Goal: Communication & Community: Answer question/provide support

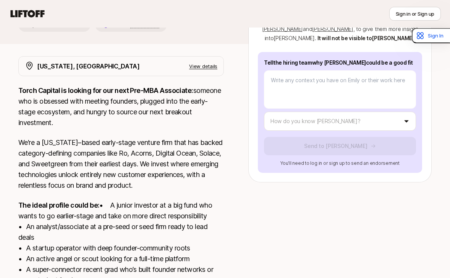
scroll to position [217, 0]
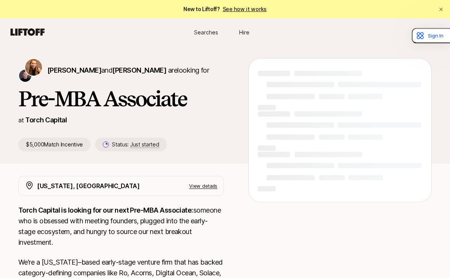
type textarea "x"
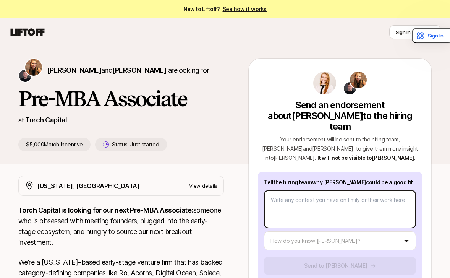
type textarea "x"
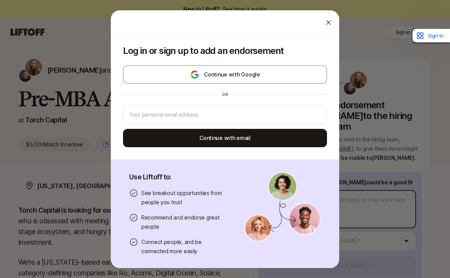
click at [317, 194] on body "New to Liftoff? See how it works Sign in or Sign up Sign in or Sign up [PERSON_…" at bounding box center [225, 139] width 450 height 278
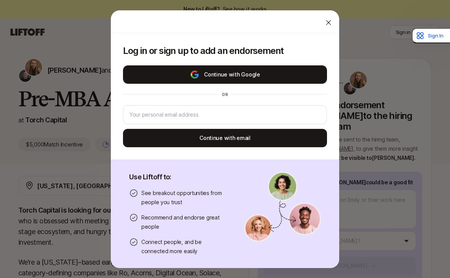
click at [251, 76] on button "Continue with Google" at bounding box center [225, 74] width 204 height 18
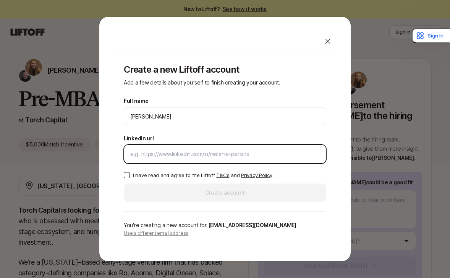
paste input "https://www.linkedin.com/in/whitneyhazard/"
type input "https://www.linkedin.com/in/whitneyhazard/"
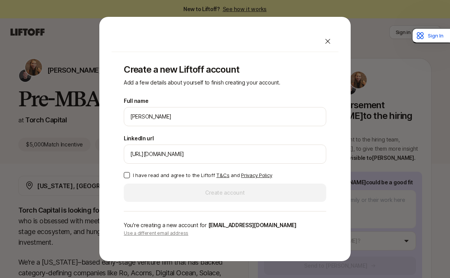
click at [172, 173] on p "I have read and agree to the Liftoff T&Cs and Privacy Policy" at bounding box center [202, 175] width 139 height 8
click at [130, 173] on button "I have read and agree to the Liftoff T&Cs and Privacy Policy" at bounding box center [127, 175] width 6 height 6
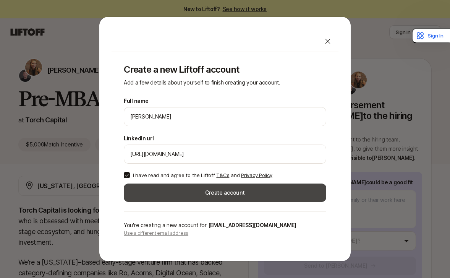
click at [184, 196] on button "Create account" at bounding box center [225, 192] width 202 height 18
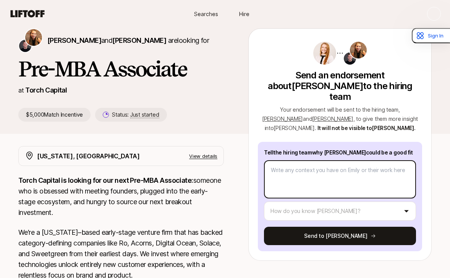
scroll to position [37, 0]
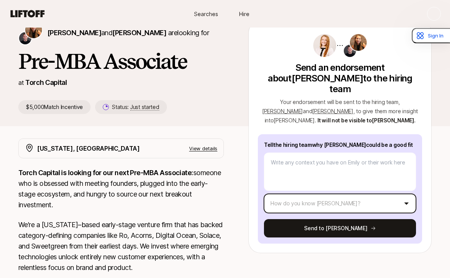
click at [294, 190] on html "New to Liftoff? See how it works Searches Hire Searches Hire Katie Reiner and C…" at bounding box center [225, 102] width 450 height 278
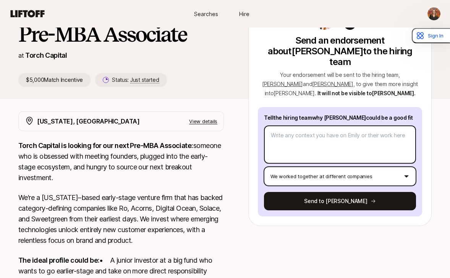
scroll to position [66, 0]
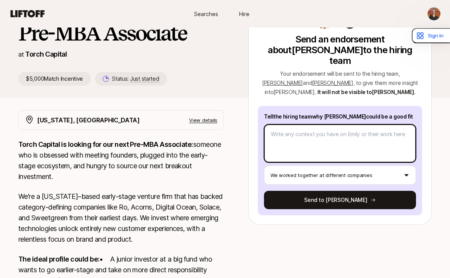
click at [314, 135] on textarea at bounding box center [340, 143] width 152 height 38
paste textarea "In all my interactions with her, she's been incredibly thoughtful, diligent, an…"
type textarea "x"
type textarea "In all my interactions with her, she's been incredibly thoughtful, diligent, an…"
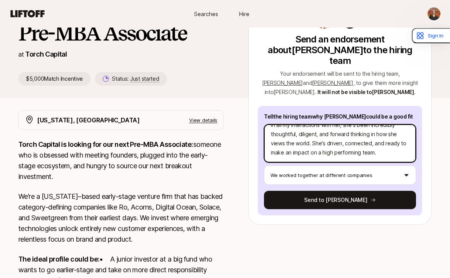
type textarea "x"
type textarea "In all my interactions with her, she's been incredibly thoughtful, diligent, an…"
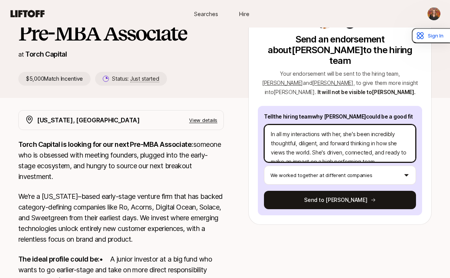
click at [269, 124] on textarea "In all my interactions with her, she's been incredibly thoughtful, diligent, an…" at bounding box center [340, 143] width 152 height 38
type textarea "x"
type textarea "IIn all my interactions with her, she's been incredibly thoughtful, diligent, a…"
type textarea "x"
type textarea "I In all my interactions with her, she's been incredibly thoughtful, diligent, …"
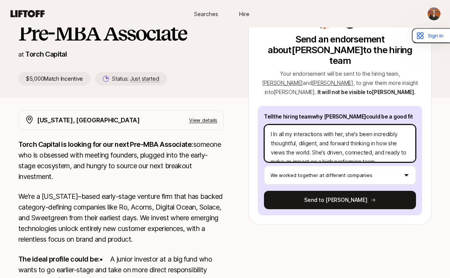
type textarea "x"
type textarea "I tIn all my interactions with her, she's been incredibly thoughtful, diligent,…"
type textarea "x"
type textarea "I thIn all my interactions with her, she's been incredibly thoughtful, diligent…"
type textarea "x"
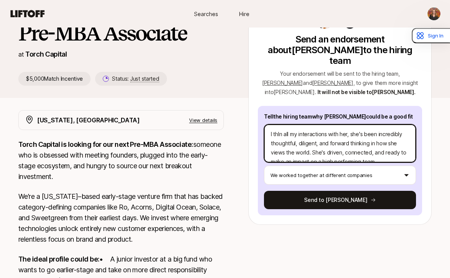
type textarea "I thiIn all my interactions with her, she's been incredibly thoughtful, diligen…"
type textarea "x"
type textarea "I thinIn all my interactions with her, she's been incredibly thoughtful, dilige…"
type textarea "x"
type textarea "I thinkIn all my interactions with her, she's been incredibly thoughtful, dilig…"
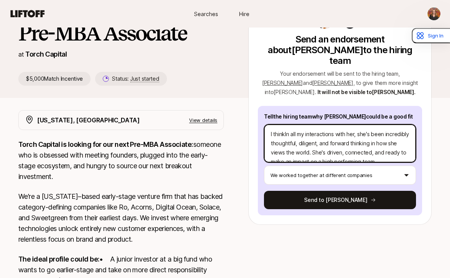
type textarea "x"
type textarea "I think In all my interactions with her, she's been incredibly thoughtful, dili…"
type textarea "x"
type textarea "I think EIn all my interactions with her, she's been incredibly thoughtful, dil…"
type textarea "x"
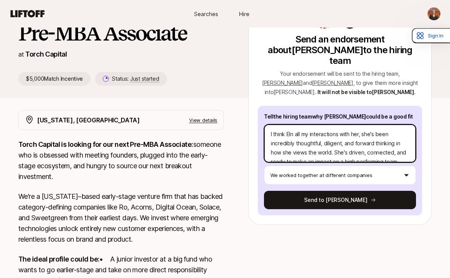
type textarea "I think EmIn all my interactions with her, she's been incredibly thoughtful, di…"
type textarea "x"
type textarea "I think EmiIn all my interactions with her, she's been incredibly thoughtful, d…"
type textarea "x"
type textarea "I think EmilIn all my interactions with her, she's been incredibly thoughtful, …"
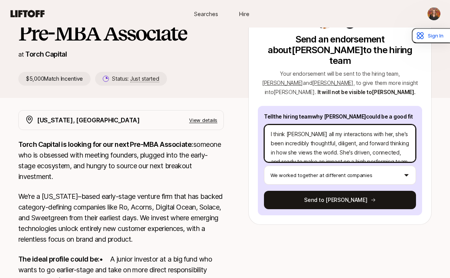
type textarea "x"
type textarea "I think EmilyIn all my interactions with her, she's been incredibly thoughtful,…"
type textarea "x"
type textarea "I think Emily In all my interactions with her, she's been incredibly thoughtful…"
type textarea "x"
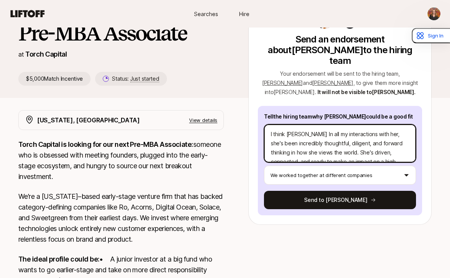
type textarea "I think Emily wIn all my interactions with her, she's been incredibly thoughtfu…"
type textarea "x"
type textarea "I think Emily woIn all my interactions with her, she's been incredibly thoughtf…"
type textarea "x"
type textarea "I think Emily wouIn all my interactions with her, she's been incredibly thought…"
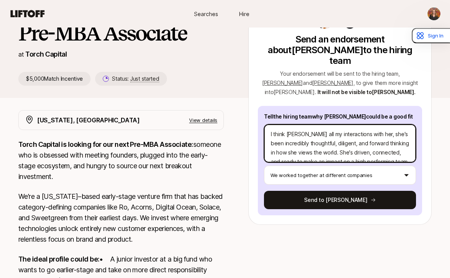
type textarea "x"
type textarea "I think Emily wouldIn all my interactions with her, she's been incredibly thoug…"
type textarea "x"
type textarea "I think Emily would In all my interactions with her, she's been incredibly thou…"
type textarea "x"
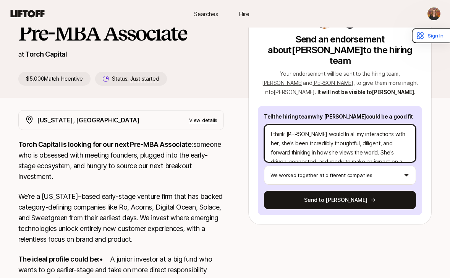
type textarea "I think Emily would aIn all my interactions with her, she's been incredibly tho…"
type textarea "x"
type textarea "I think Emily would anIn all my interactions with her, she's been incredibly th…"
type textarea "x"
type textarea "I think Emily would an In all my interactions with her, she's been incredibly t…"
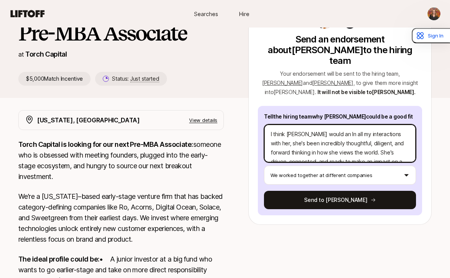
type textarea "x"
type textarea "I think Emily would anIn all my interactions with her, she's been incredibly th…"
type textarea "x"
type textarea "I think Emily would aIn all my interactions with her, she's been incredibly tho…"
type textarea "x"
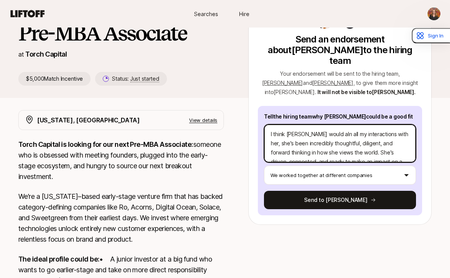
type textarea "I think Emily would In all my interactions with her, she's been incredibly thou…"
type textarea "x"
type textarea "I think Emily would bIn all my interactions with her, she's been incredibly tho…"
type textarea "x"
type textarea "I think Emily would beIn all my interactions with her, she's been incredibly th…"
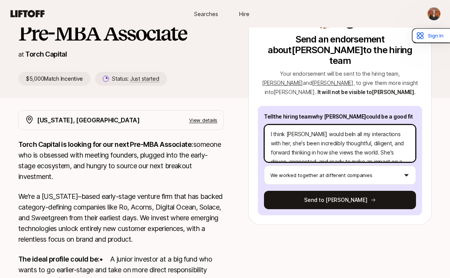
type textarea "x"
type textarea "I think Emily would be In all my interactions with her, she's been incredibly t…"
type textarea "x"
type textarea "I think Emily would be aIn all my interactions with her, she's been incredibly …"
type textarea "x"
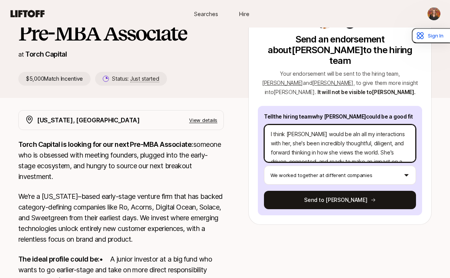
type textarea "I think Emily would be anIn all my interactions with her, she's been incredibly…"
type textarea "x"
type textarea "I think Emily would be an In all my interactions with her, she's been incredibl…"
type textarea "x"
type textarea "I think Emily would be an aIn all my interactions with her, she's been incredib…"
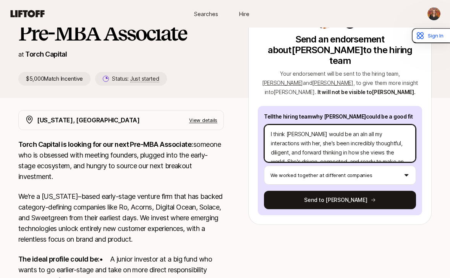
type textarea "x"
type textarea "I think Emily would be an amIn all my interactions with her, she's been incredi…"
type textarea "x"
type textarea "I think Emily would be an amaIn all my interactions with her, she's been incred…"
type textarea "x"
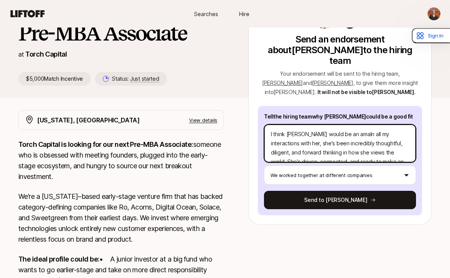
type textarea "I think Emily would be an amazIn all my interactions with her, she's been incre…"
type textarea "x"
type textarea "I think Emily would be an amaziIn all my interactions with her, she's been incr…"
type textarea "x"
type textarea "I think Emily would be an amazinIn all my interactions with her, she's been inc…"
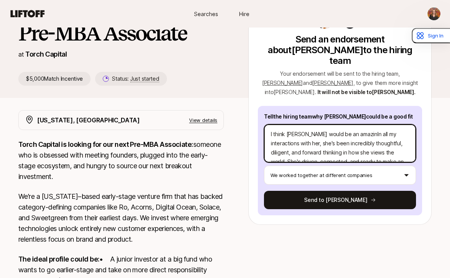
type textarea "x"
type textarea "I think Emily would be an amazingIn all my interactions with her, she's been in…"
type textarea "x"
type textarea "I think Emily would be an amazing In all my interactions with her, she's been i…"
type textarea "x"
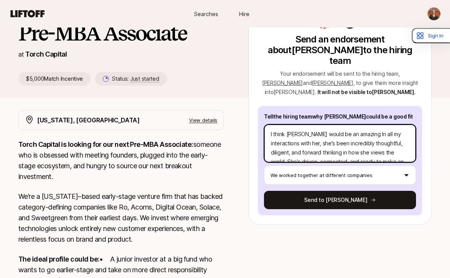
type textarea "I think Emily would be an amazing fIn all my interactions with her, she's been …"
type textarea "x"
type textarea "I think Emily would be an amazing fiIn all my interactions with her, she's been…"
type textarea "x"
type textarea "I think Emily would be an amazing fitIn all my interactions with her, she's bee…"
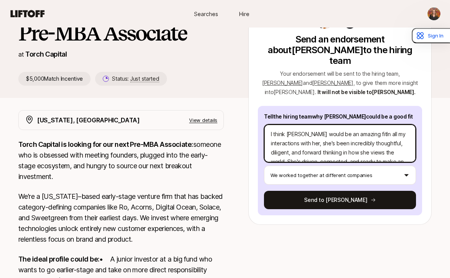
type textarea "x"
type textarea "I think Emily would be an amazing fit In all my interactions with her, she's be…"
type textarea "x"
type textarea "I think Emily would be an amazing fit fIn all my interactions with her, she's b…"
type textarea "x"
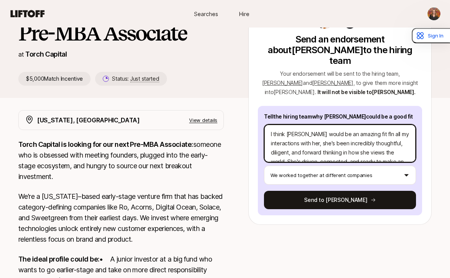
type textarea "I think Emily would be an amazing fit foIn all my interactions with her, she's …"
type textarea "x"
type textarea "I think Emily would be an amazing fit for In all my interactions with her, she'…"
type textarea "x"
type textarea "I think Emily would be an amazing fit for tIn all my interactions with her, she…"
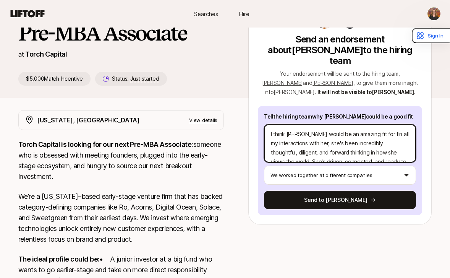
type textarea "x"
type textarea "I think Emily would be an amazing fit for thIn all my interactions with her, sh…"
type textarea "x"
type textarea "I think Emily would be an amazing fit for the In all my interactions with her, …"
type textarea "x"
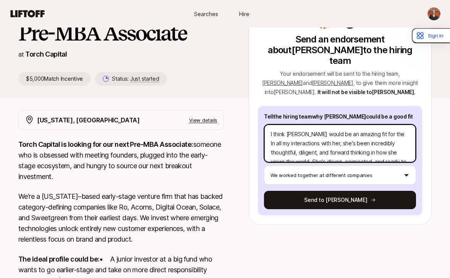
type textarea "I think Emily would be an amazing fit for the RIn all my interactions with her,…"
type textarea "x"
type textarea "I think Emily would be an amazing fit for the RoIn all my interactions with her…"
type textarea "x"
type textarea "I think Emily would be an amazing fit for the RotIn all my interactions with he…"
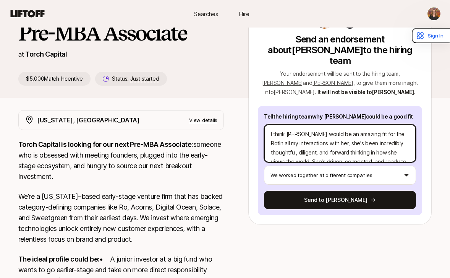
type textarea "x"
type textarea "I think Emily would be an amazing fit for the RoIn all my interactions with her…"
type textarea "x"
type textarea "I think Emily would be an amazing fit for the RIn all my interactions with her,…"
type textarea "x"
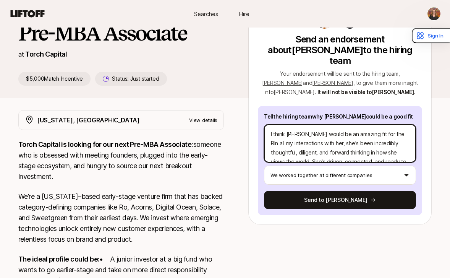
type textarea "I think Emily would be an amazing fit for the In all my interactions with her, …"
type textarea "x"
type textarea "I think Emily would be an amazing fit for the TIn all my interactions with her,…"
type textarea "x"
type textarea "I think Emily would be an amazing fit for the ToIn all my interactions with her…"
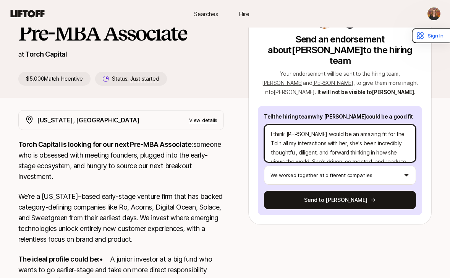
type textarea "x"
type textarea "I think Emily would be an amazing fit for the TorIn all my interactions with he…"
type textarea "x"
type textarea "I think Emily would be an amazing fit for the TorcIn all my interactions with h…"
type textarea "x"
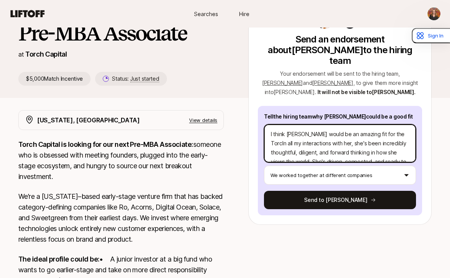
type textarea "I think Emily would be an amazing fit for the TorchIn all my interactions with …"
type textarea "x"
type textarea "I think Emily would be an amazing fit for the Torch In all my interactions with…"
type textarea "x"
type textarea "I think Emily would be an amazing fit for the Torch tIn all my interactions wit…"
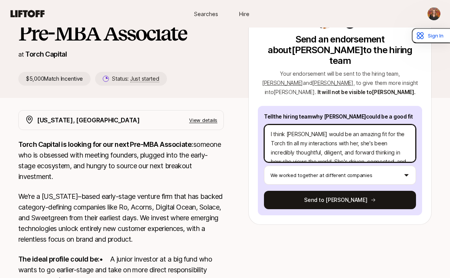
type textarea "x"
type textarea "I think Emily would be an amazing fit for the Torch teIn all my interactions wi…"
type textarea "x"
type textarea "I think Emily would be an amazing fit for the Torch teaIn all my interactions w…"
type textarea "x"
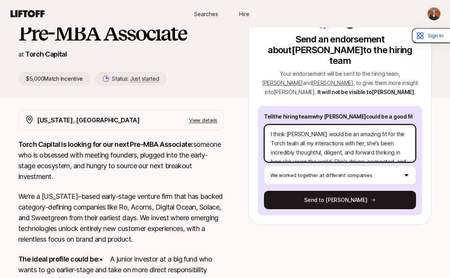
type textarea "I think Emily would be an amazing fit for the Torch teamIn all my interactions …"
type textarea "x"
type textarea "I think Emily would be an amazing fit for the Torch team!In all my interactions…"
type textarea "x"
type textarea "I think Emily would be an amazing fit for the Torch team! In all my interaction…"
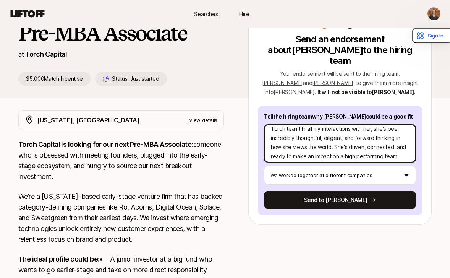
scroll to position [18, 0]
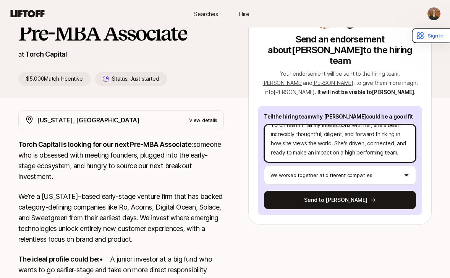
click at [385, 143] on textarea "I think Emily would be an amazing fit for the Torch team! In all my interaction…" at bounding box center [340, 143] width 152 height 38
type textarea "x"
type textarea "I think Emily would be an amazing fit for the Torch team! In all my interaction…"
type textarea "x"
type textarea "I think Emily would be an amazing fit for the Torch team! In all my interaction…"
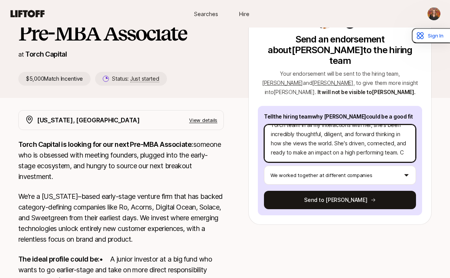
type textarea "x"
type textarea "I think Emily would be an amazing fit for the Torch team! In all my interaction…"
type textarea "x"
type textarea "I think Emily would be an amazing fit for the Torch team! In all my interaction…"
type textarea "x"
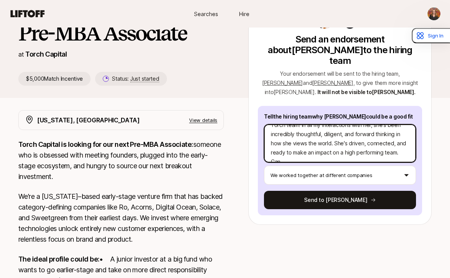
type textarea "I think Emily would be an amazing fit for the Torch team! In all my interaction…"
type textarea "x"
type textarea "I think Emily would be an amazing fit for the Torch team! In all my interaction…"
type textarea "x"
type textarea "I think Emily would be an amazing fit for the Torch team! In all my interaction…"
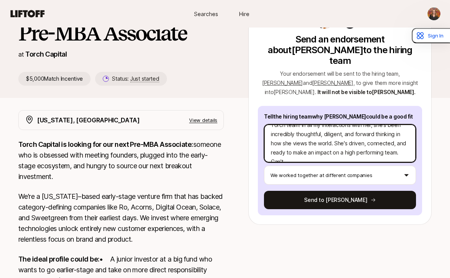
type textarea "x"
type textarea "I think Emily would be an amazing fit for the Torch team! In all my interaction…"
type textarea "x"
type textarea "I think Emily would be an amazing fit for the Torch team! In all my interaction…"
type textarea "x"
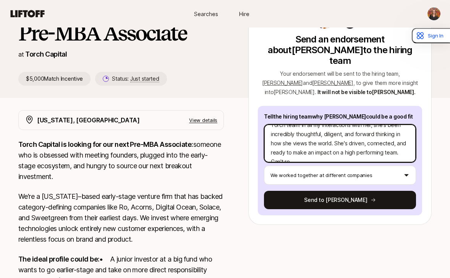
type textarea "I think Emily would be an amazing fit for the Torch team! In all my interaction…"
type textarea "x"
type textarea "I think Emily would be an amazing fit for the Torch team! In all my interaction…"
type textarea "x"
type textarea "I think Emily would be an amazing fit for the Torch team! In all my interaction…"
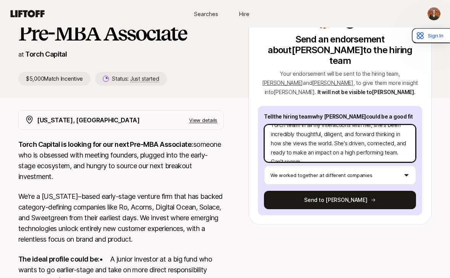
type textarea "x"
type textarea "I think Emily would be an amazing fit for the Torch team! In all my interaction…"
type textarea "x"
type textarea "I think Emily would be an amazing fit for the Torch team! In all my interaction…"
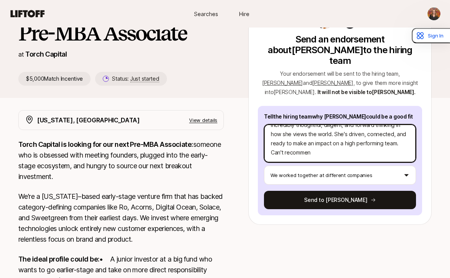
type textarea "x"
type textarea "I think Emily would be an amazing fit for the Torch team! In all my interaction…"
type textarea "x"
type textarea "I think Emily would be an amazing fit for the Torch team! In all my interaction…"
type textarea "x"
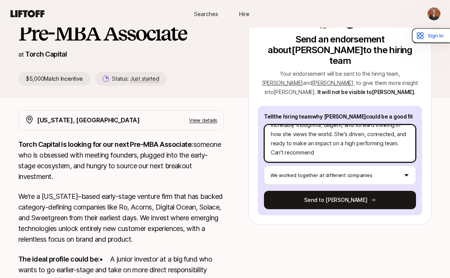
type textarea "I think Emily would be an amazing fit for the Torch team! In all my interaction…"
type textarea "x"
type textarea "I think Emily would be an amazing fit for the Torch team! In all my interaction…"
type textarea "x"
type textarea "I think Emily would be an amazing fit for the Torch team! In all my interaction…"
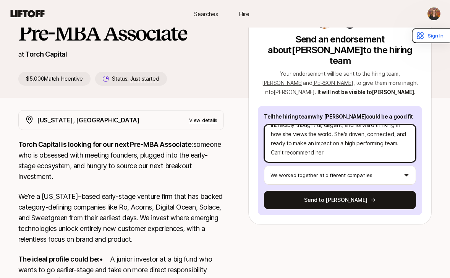
type textarea "x"
type textarea "I think Emily would be an amazing fit for the Torch team! In all my interaction…"
type textarea "x"
type textarea "I think Emily would be an amazing fit for the Torch team! In all my interaction…"
type textarea "x"
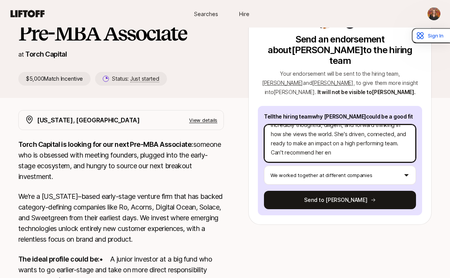
type textarea "I think Emily would be an amazing fit for the Torch team! In all my interaction…"
type textarea "x"
type textarea "I think Emily would be an amazing fit for the Torch team! In all my interaction…"
type textarea "x"
type textarea "I think Emily would be an amazing fit for the Torch team! In all my interaction…"
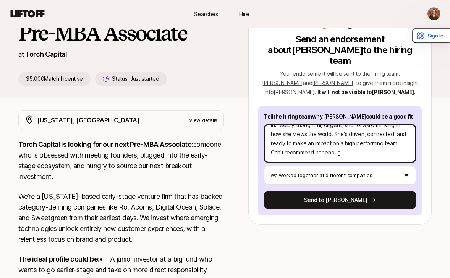
type textarea "x"
type textarea "I think Emily would be an amazing fit for the Torch team! In all my interaction…"
type textarea "x"
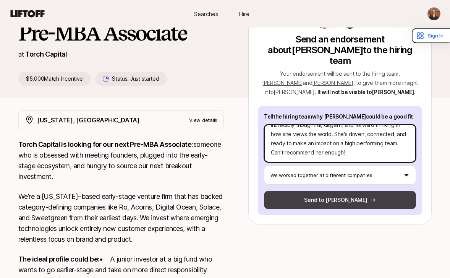
type textarea "I think Emily would be an amazing fit for the Torch team! In all my interaction…"
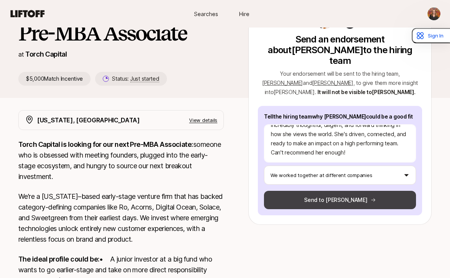
click at [379, 191] on button "Send to [PERSON_NAME]" at bounding box center [340, 200] width 152 height 18
type textarea "x"
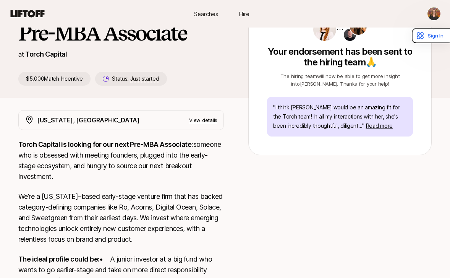
scroll to position [0, 0]
